Goal: Task Accomplishment & Management: Use online tool/utility

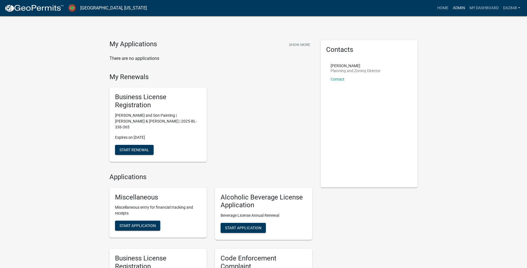
click at [461, 7] on link "Admin" at bounding box center [459, 8] width 17 height 11
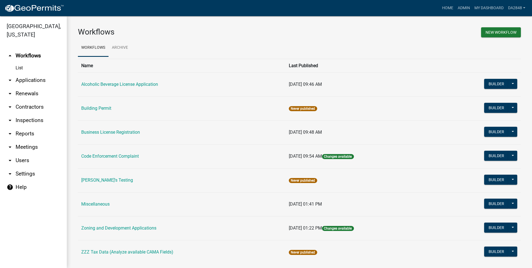
click at [10, 79] on icon "arrow_drop_down" at bounding box center [10, 80] width 7 height 7
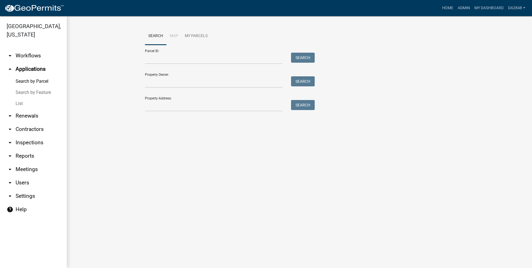
click at [20, 106] on link "List" at bounding box center [33, 103] width 67 height 11
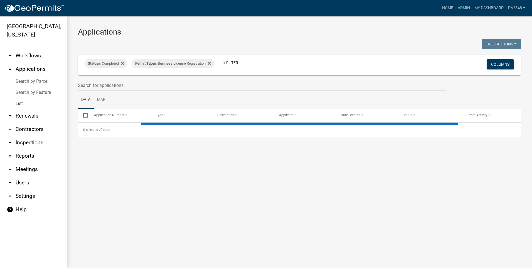
select select "3: 100"
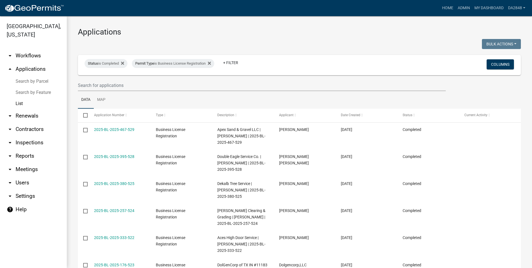
click at [11, 70] on icon "arrow_drop_up" at bounding box center [10, 69] width 7 height 7
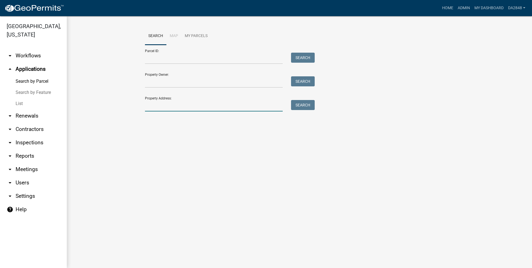
click at [180, 105] on input "Property Address:" at bounding box center [214, 105] width 138 height 11
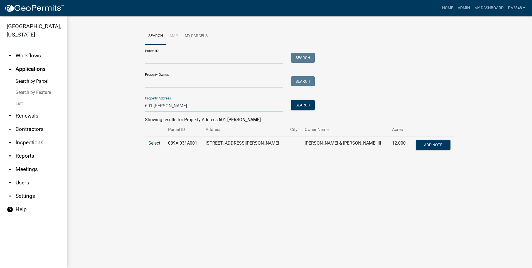
type input "601 [PERSON_NAME]"
click at [153, 143] on span "Select" at bounding box center [154, 142] width 12 height 5
